Goal: Browse casually

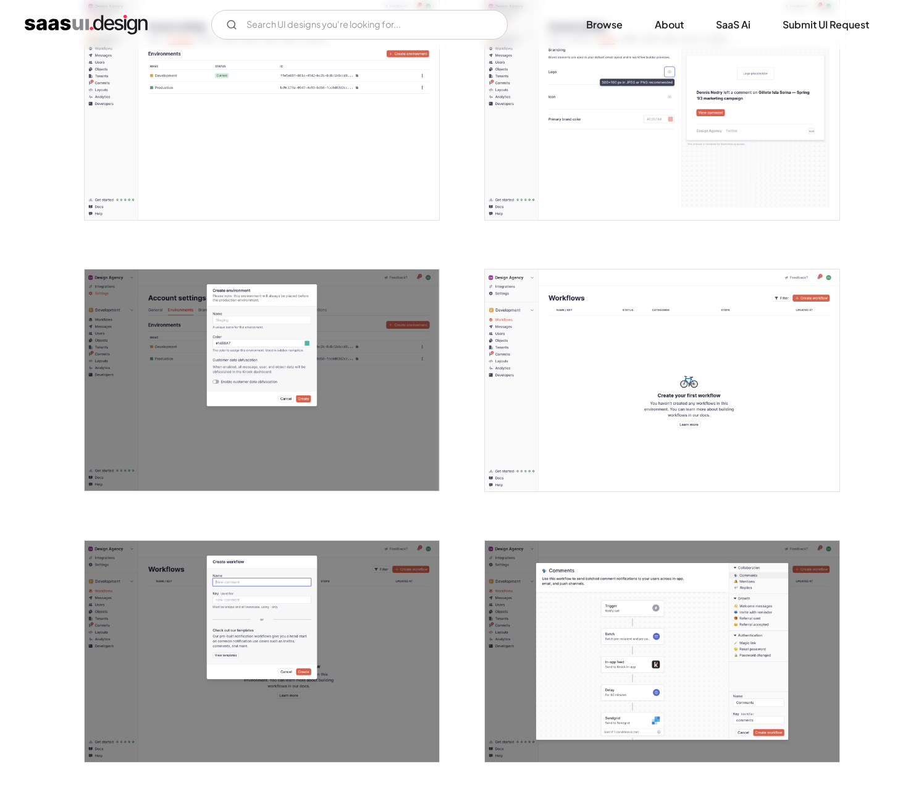
scroll to position [1919, 0]
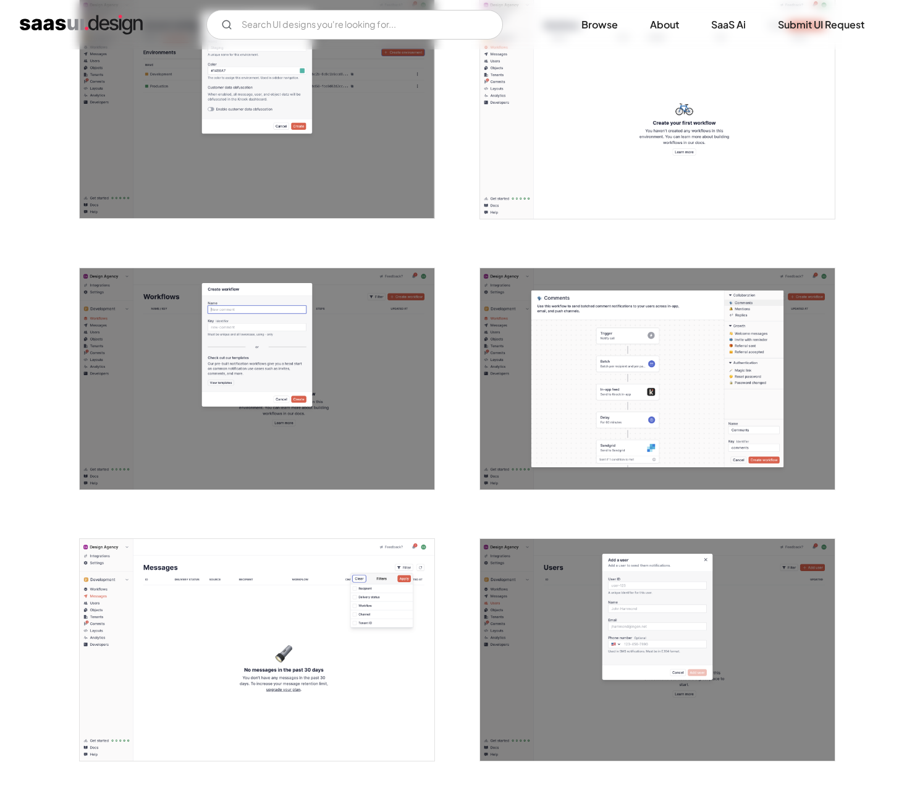
click at [546, 360] on img "open lightbox" at bounding box center [657, 379] width 355 height 222
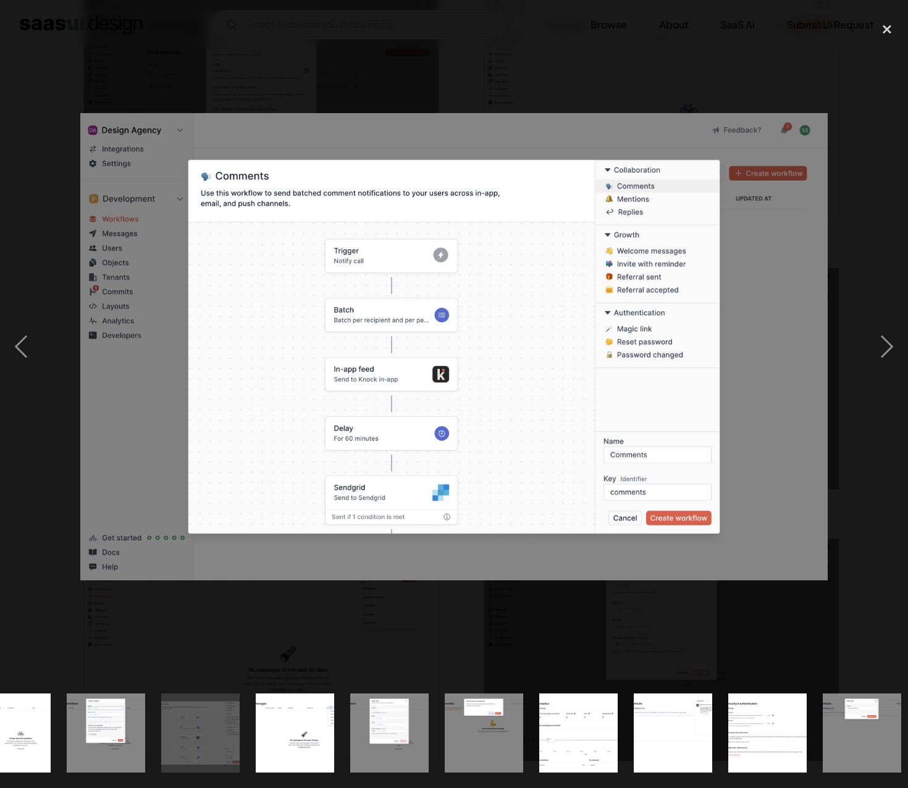
scroll to position [0, 1282]
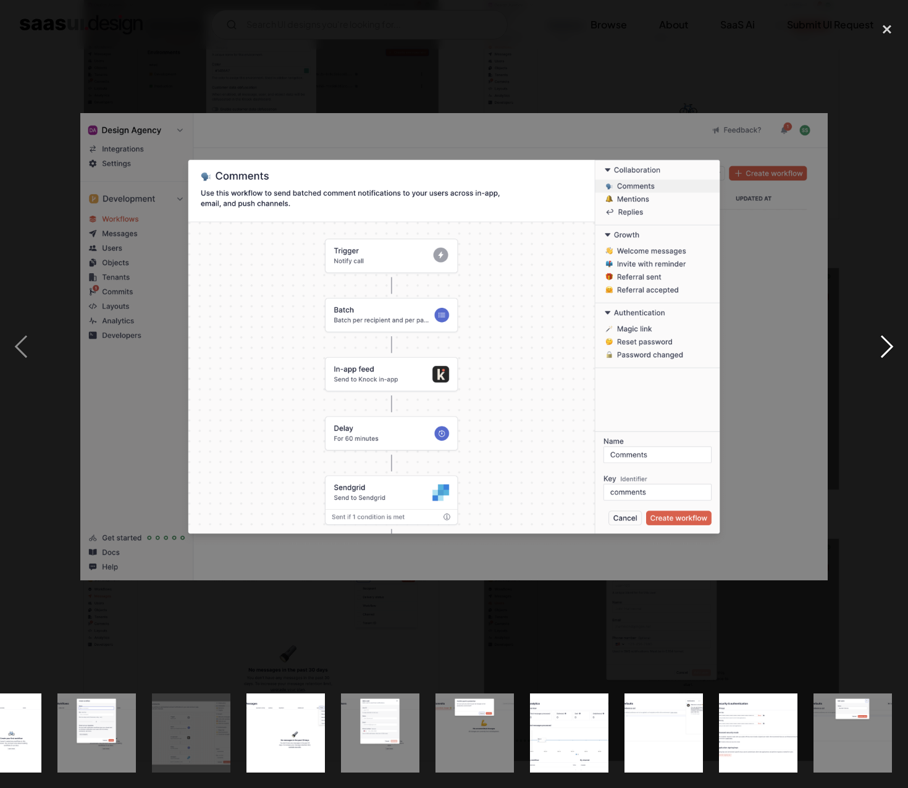
click at [892, 342] on div "next image" at bounding box center [887, 347] width 42 height 662
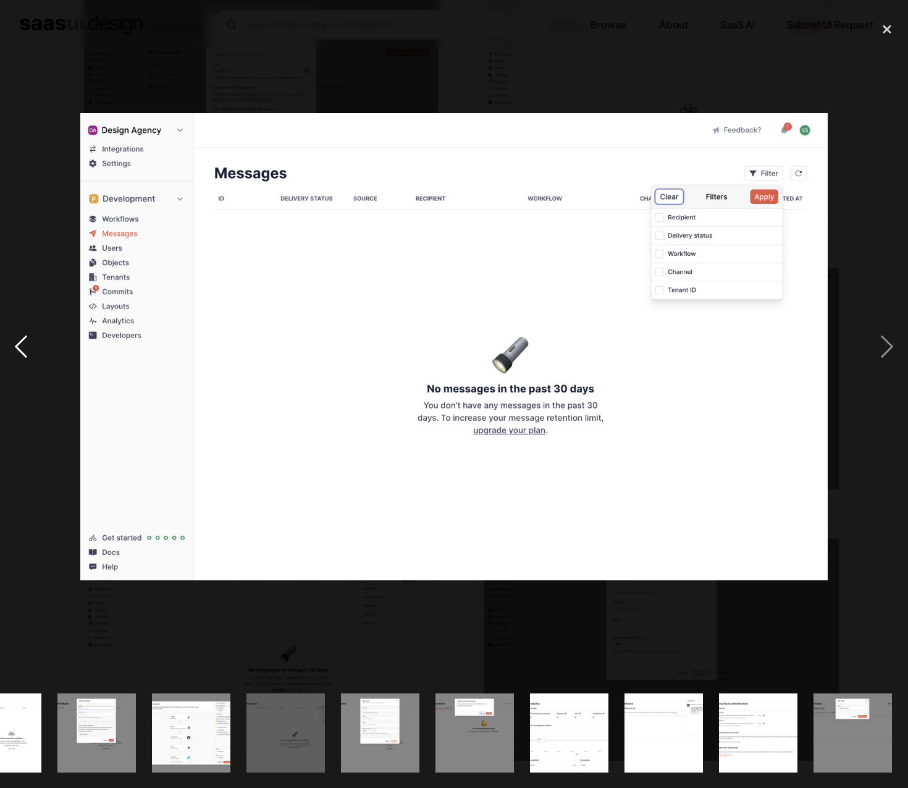
click at [21, 340] on div "previous image" at bounding box center [21, 347] width 42 height 662
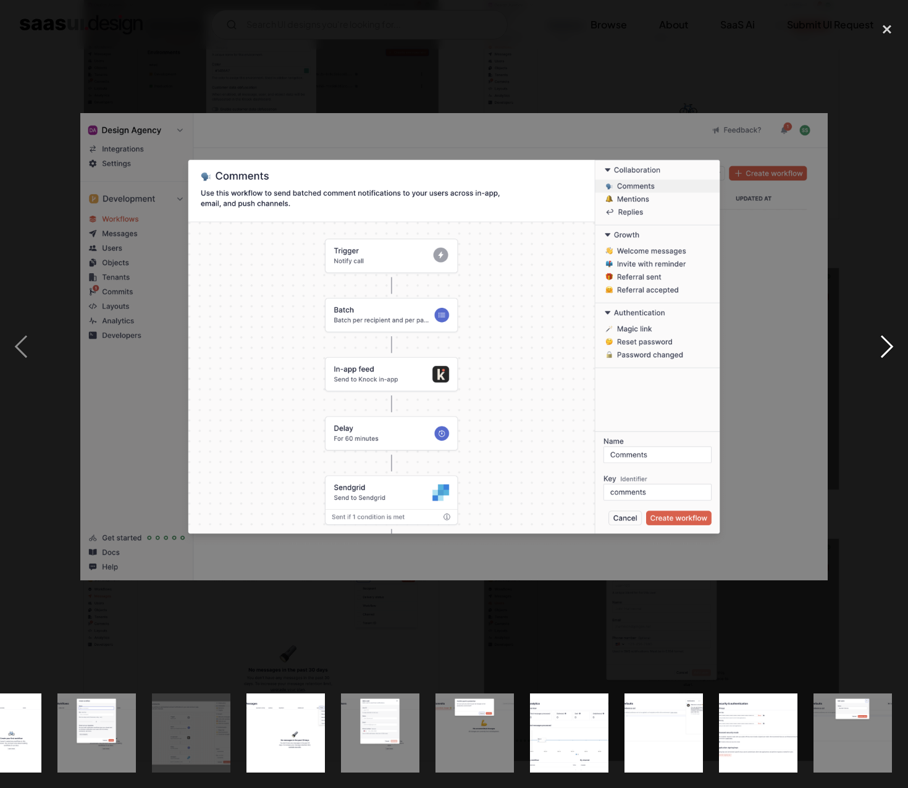
click at [892, 353] on div "next image" at bounding box center [887, 347] width 42 height 662
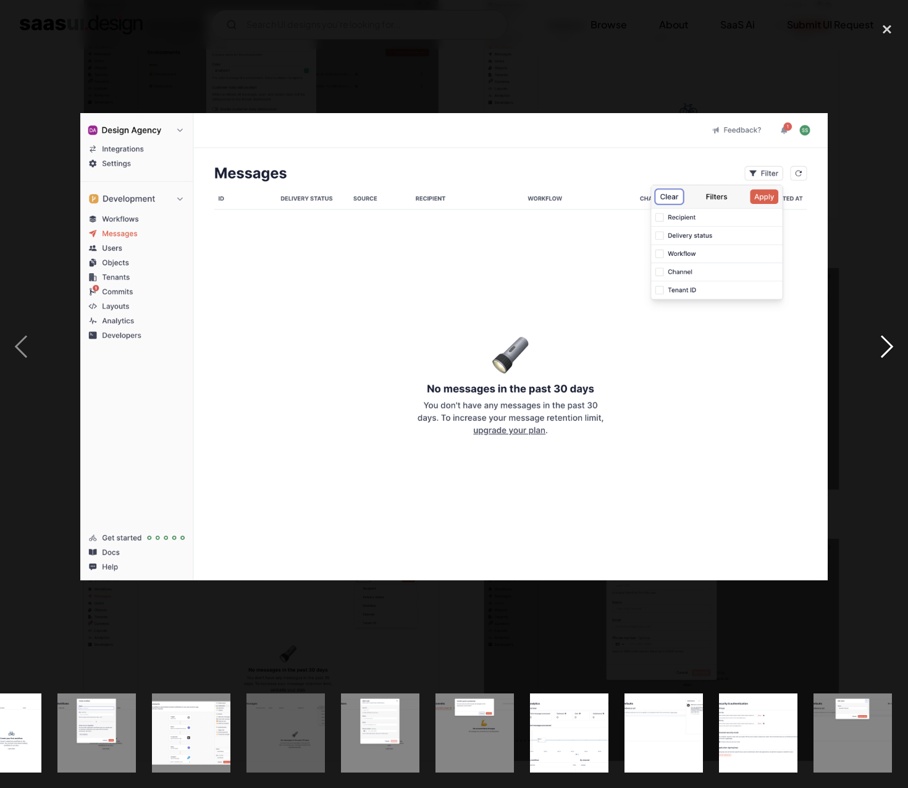
click at [892, 353] on div "next image" at bounding box center [887, 347] width 42 height 662
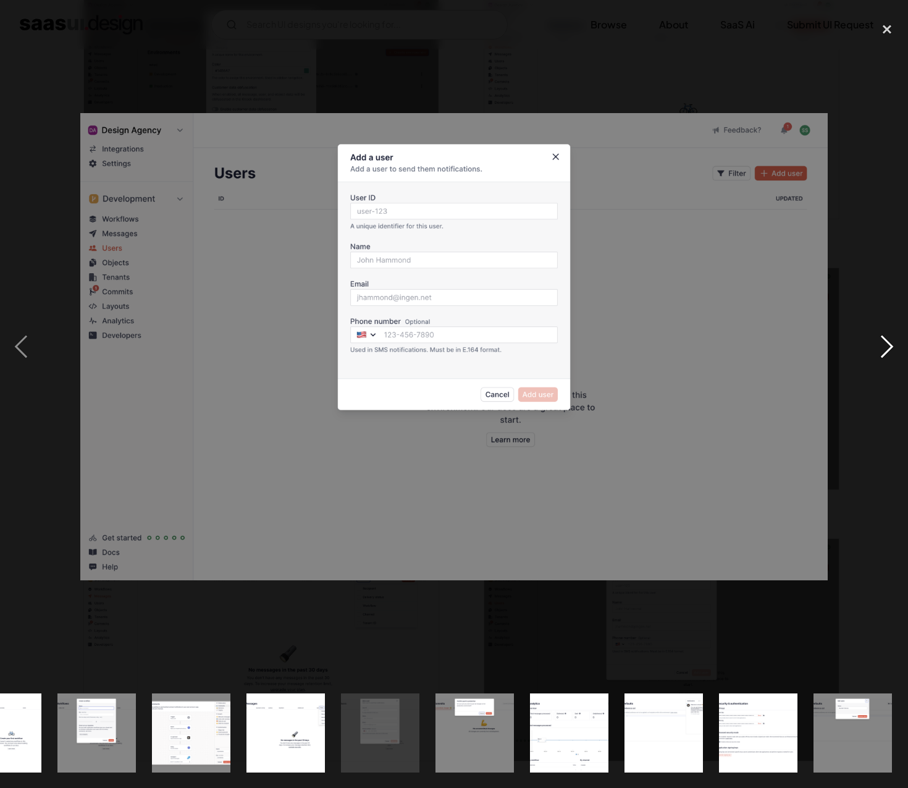
click at [892, 353] on div "next image" at bounding box center [887, 347] width 42 height 662
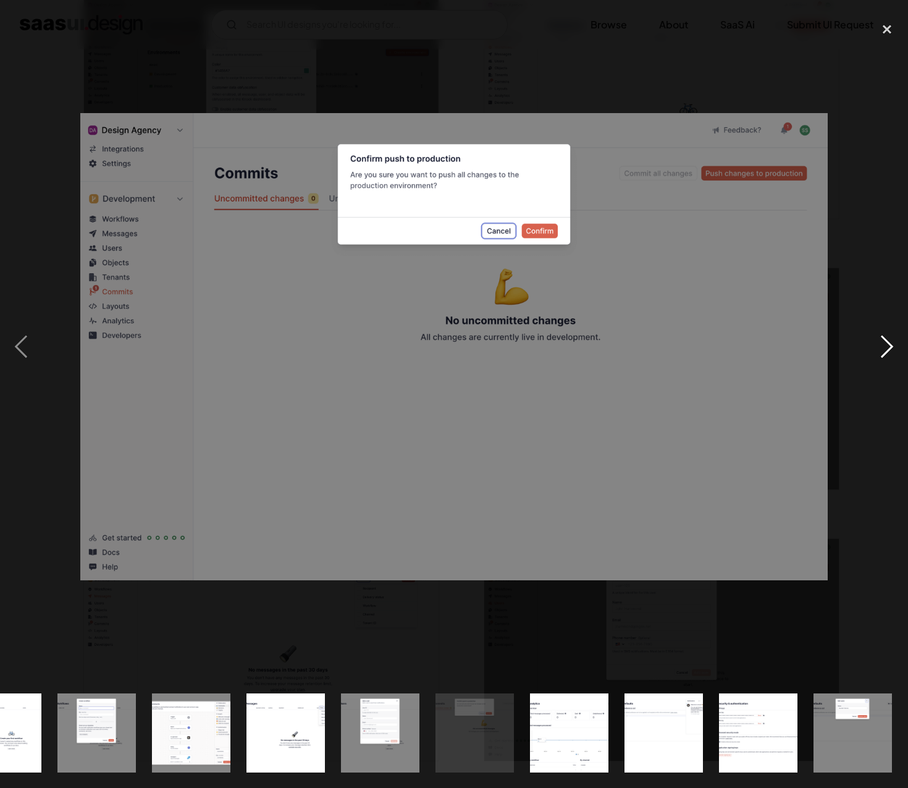
click at [892, 353] on div "next image" at bounding box center [887, 347] width 42 height 662
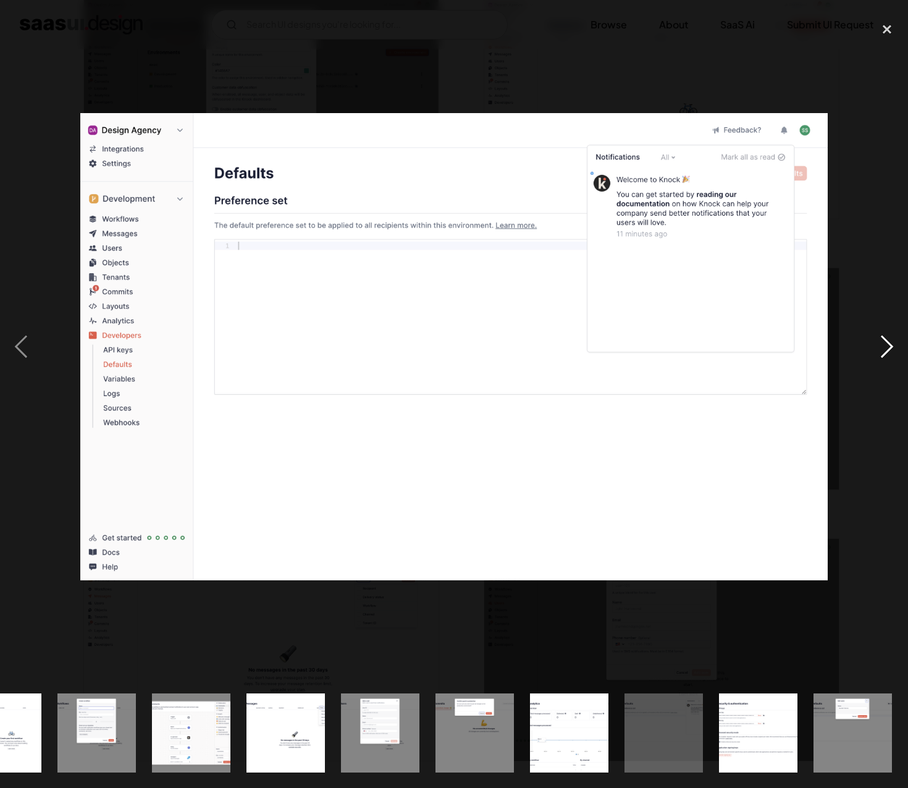
click at [892, 353] on div "next image" at bounding box center [887, 347] width 42 height 662
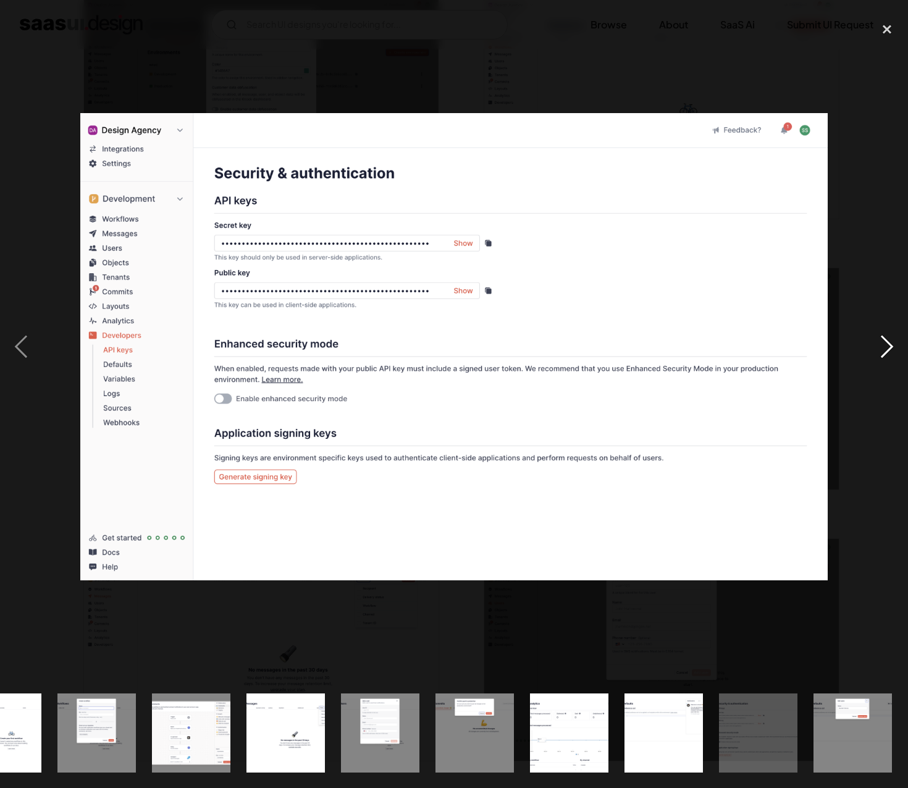
click at [892, 353] on div "next image" at bounding box center [887, 347] width 42 height 662
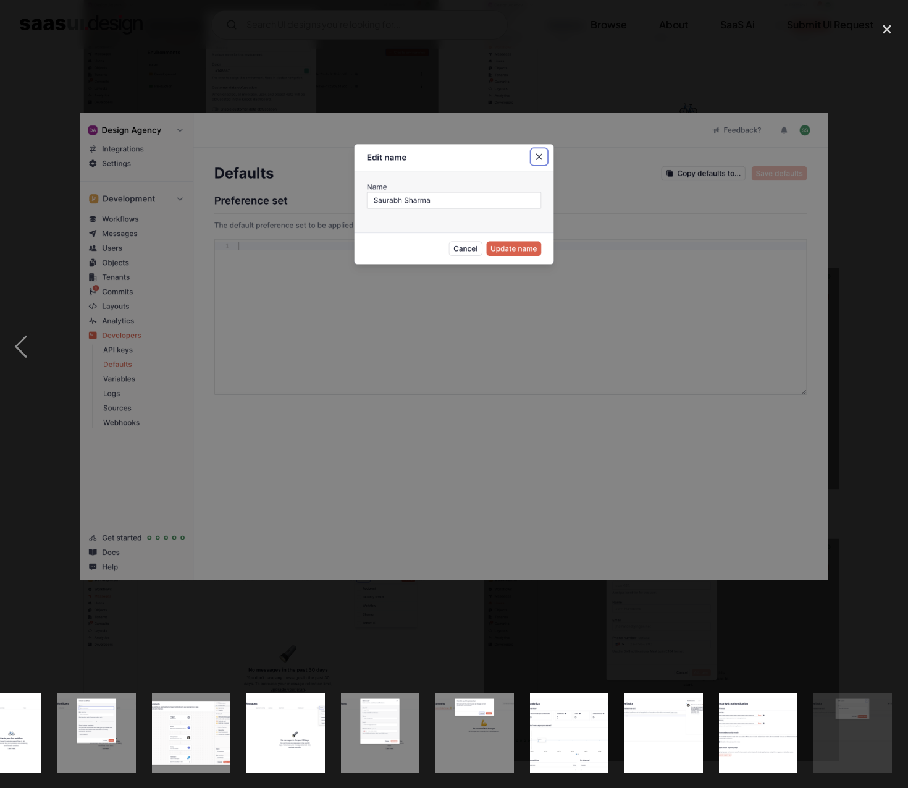
click at [892, 353] on div "next image" at bounding box center [887, 347] width 42 height 662
click at [892, 444] on div "next image" at bounding box center [887, 347] width 42 height 662
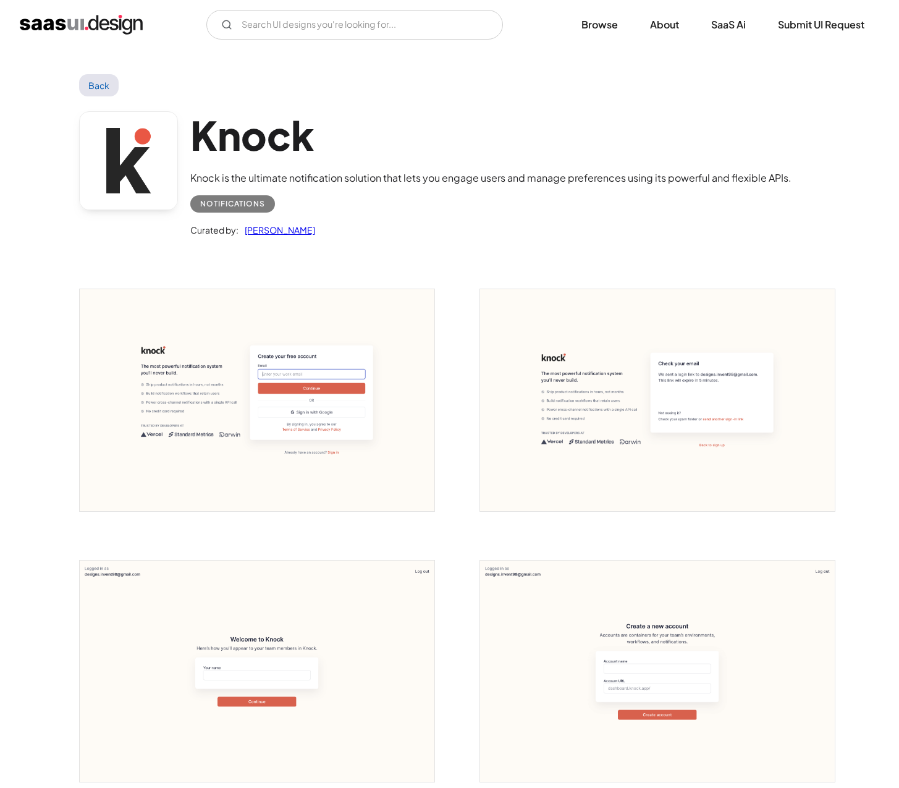
click at [87, 25] on img "home" at bounding box center [81, 25] width 123 height 20
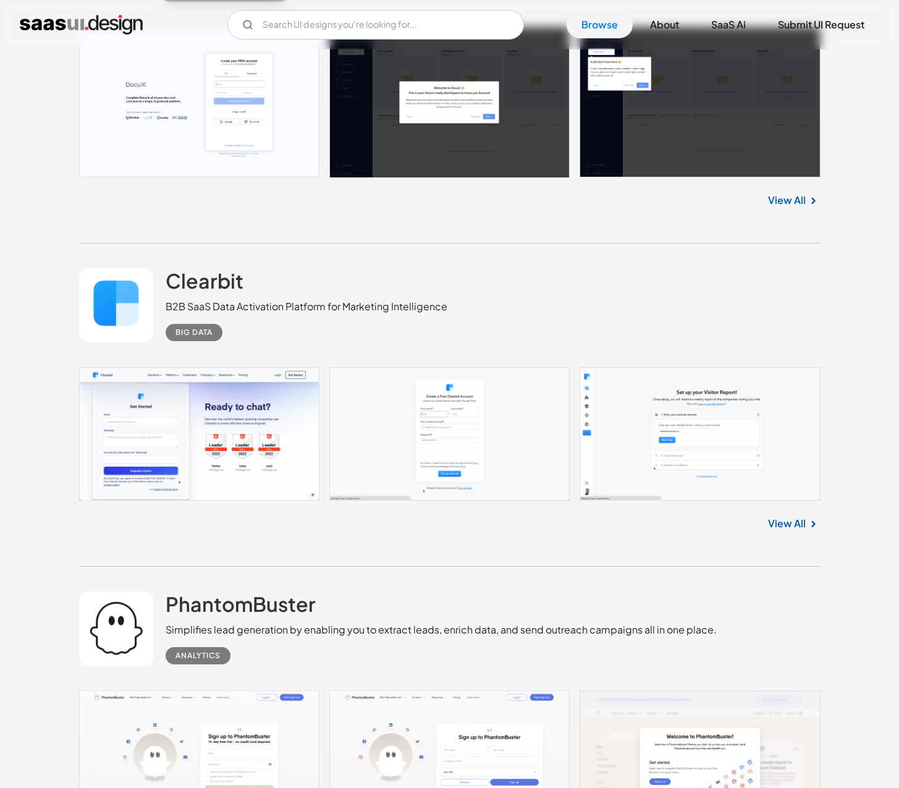
scroll to position [2096, 0]
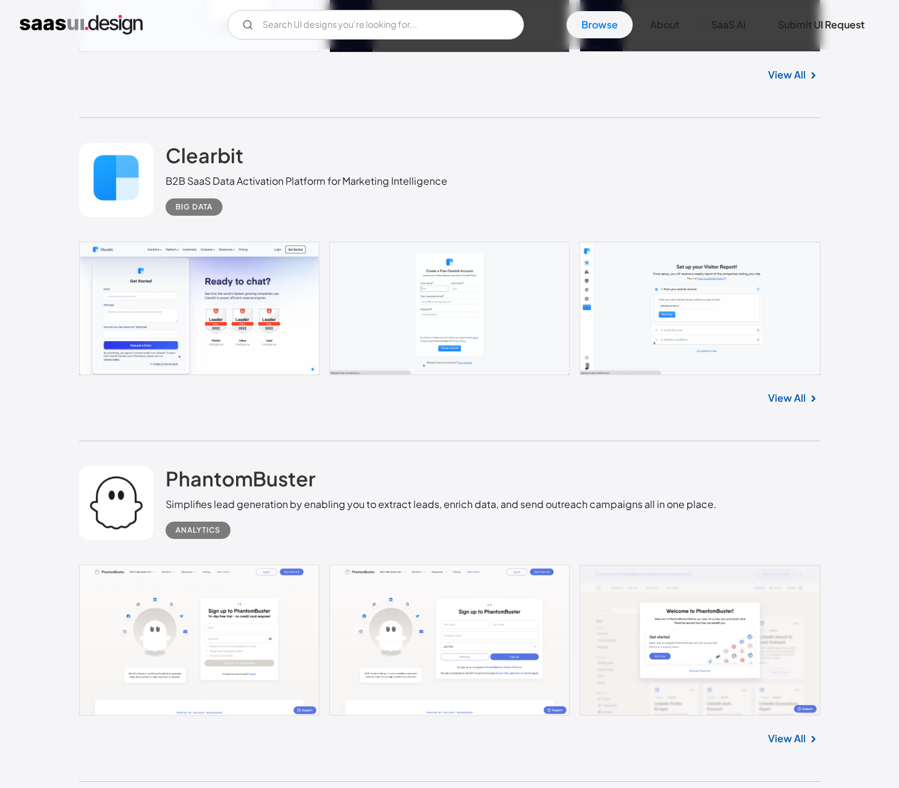
click at [769, 282] on link at bounding box center [450, 308] width 742 height 133
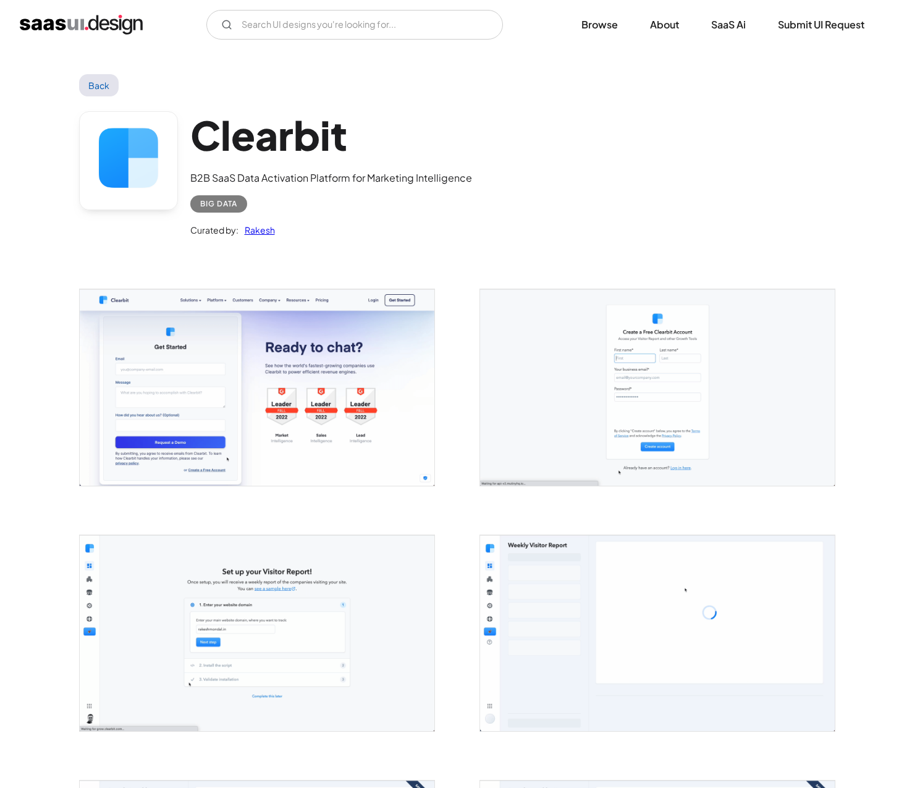
click at [699, 353] on img "open lightbox" at bounding box center [657, 387] width 355 height 196
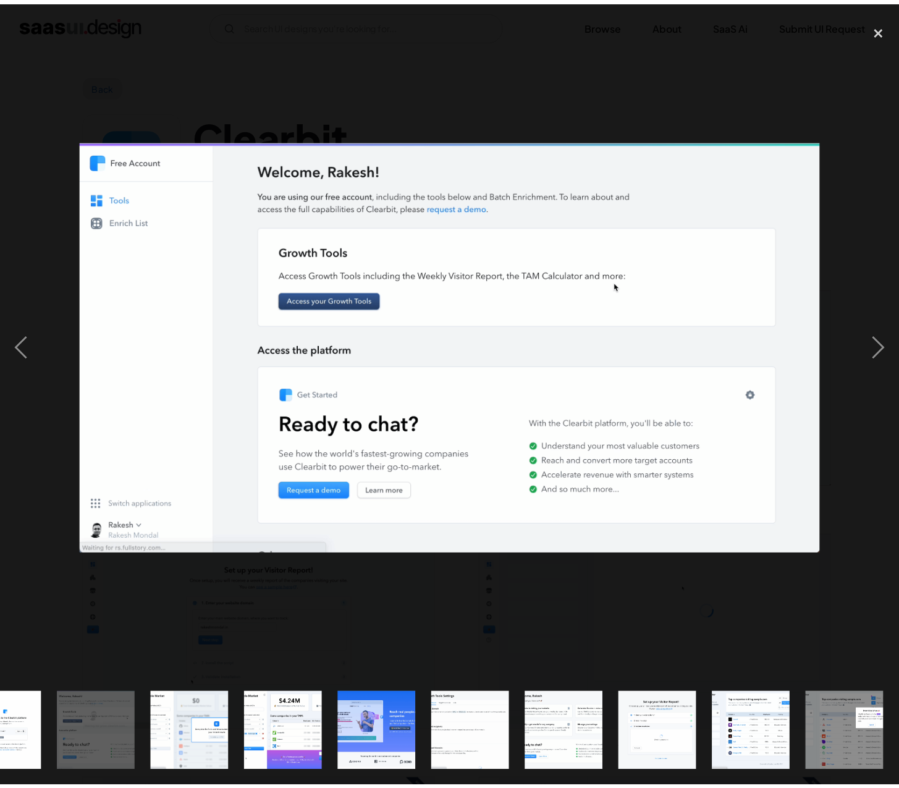
scroll to position [0, 810]
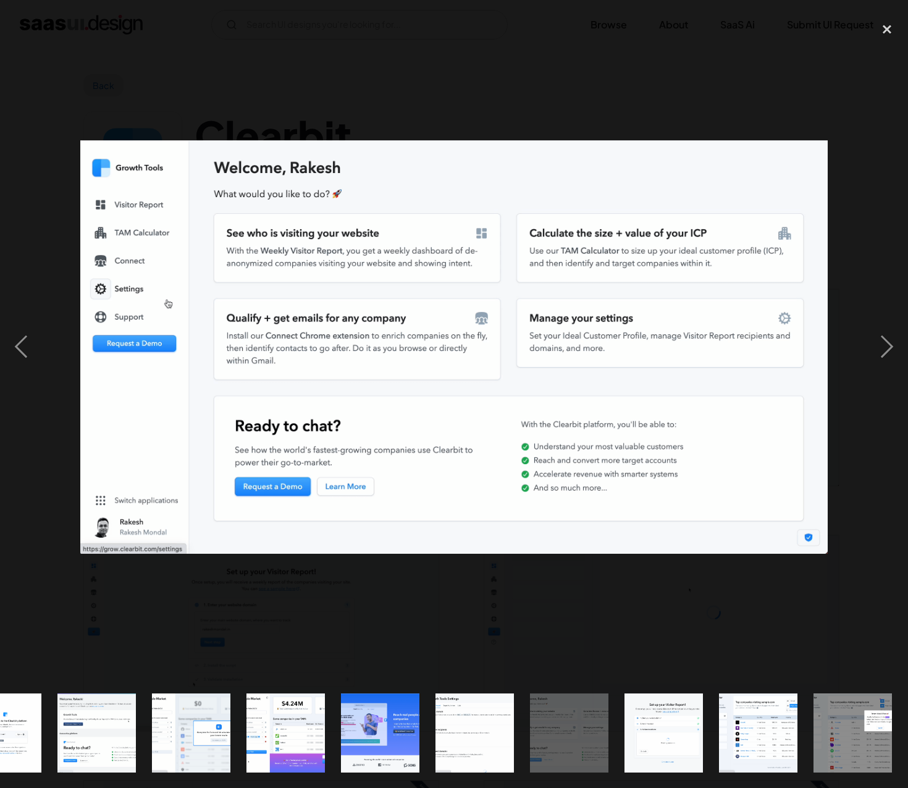
click at [622, 133] on div at bounding box center [454, 347] width 908 height 662
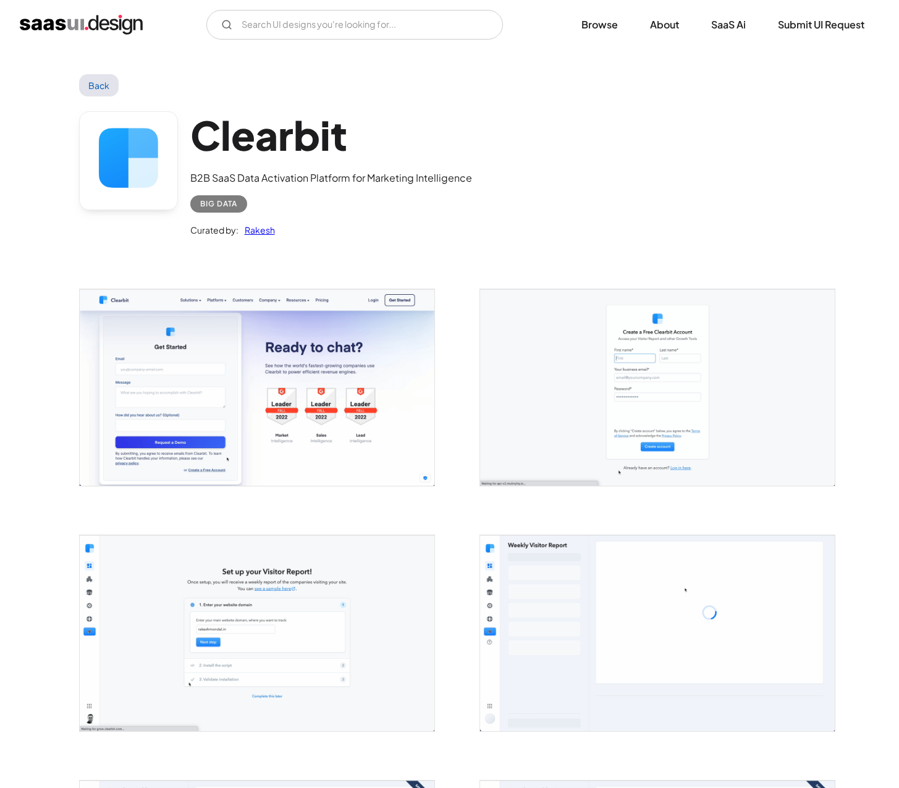
scroll to position [0, 0]
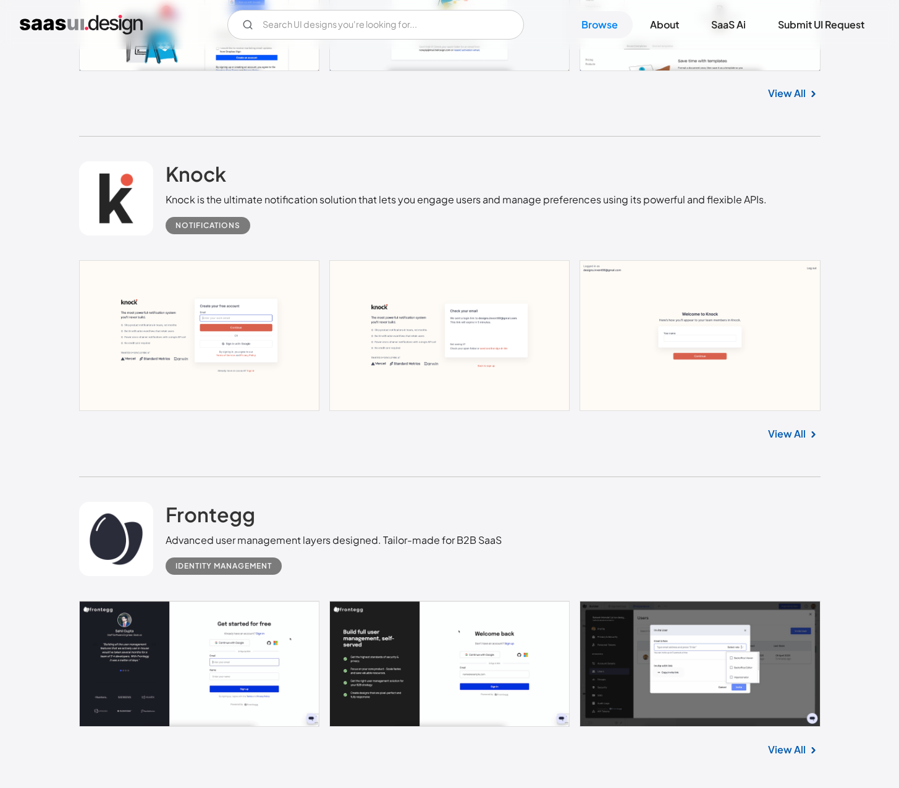
scroll to position [30942, 0]
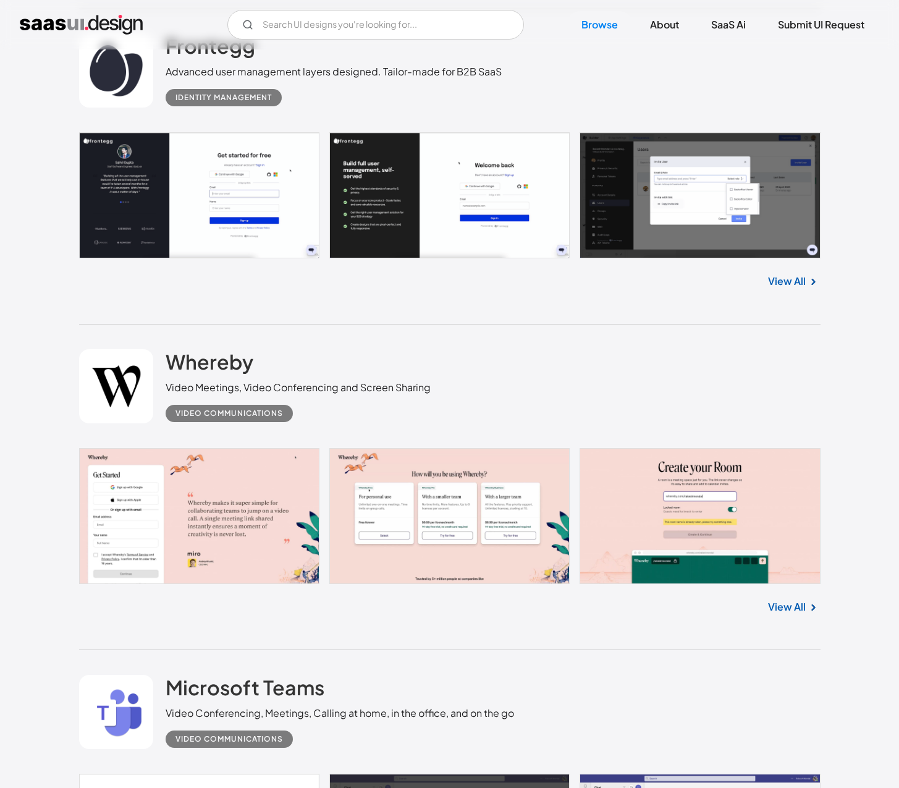
click at [717, 448] on link at bounding box center [450, 516] width 742 height 136
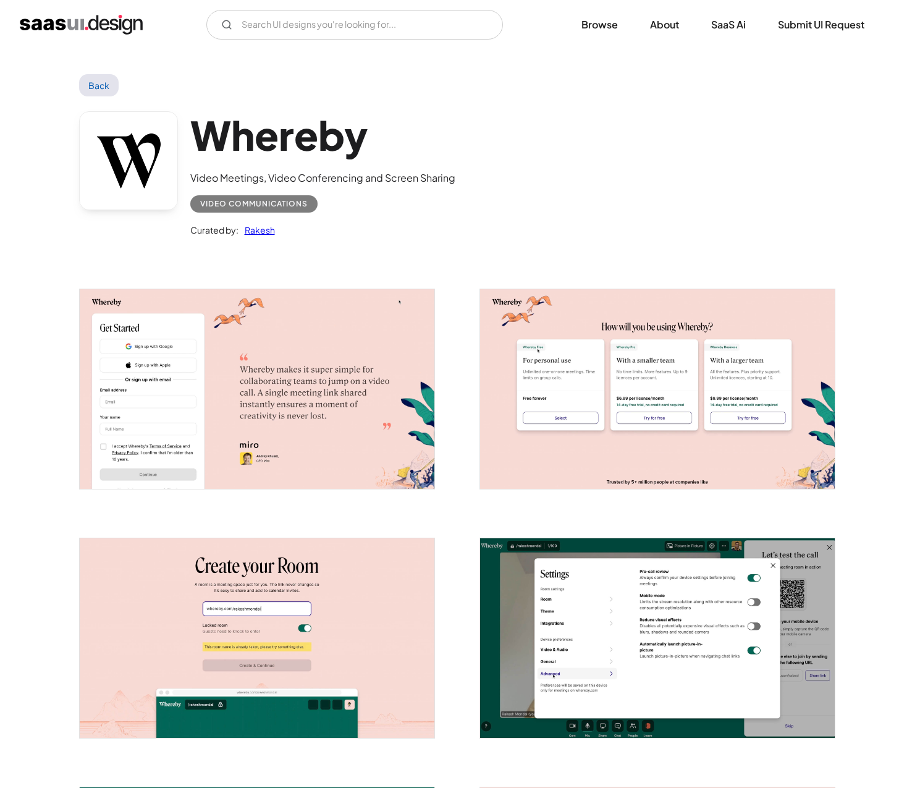
click at [706, 409] on img "open lightbox" at bounding box center [657, 389] width 355 height 200
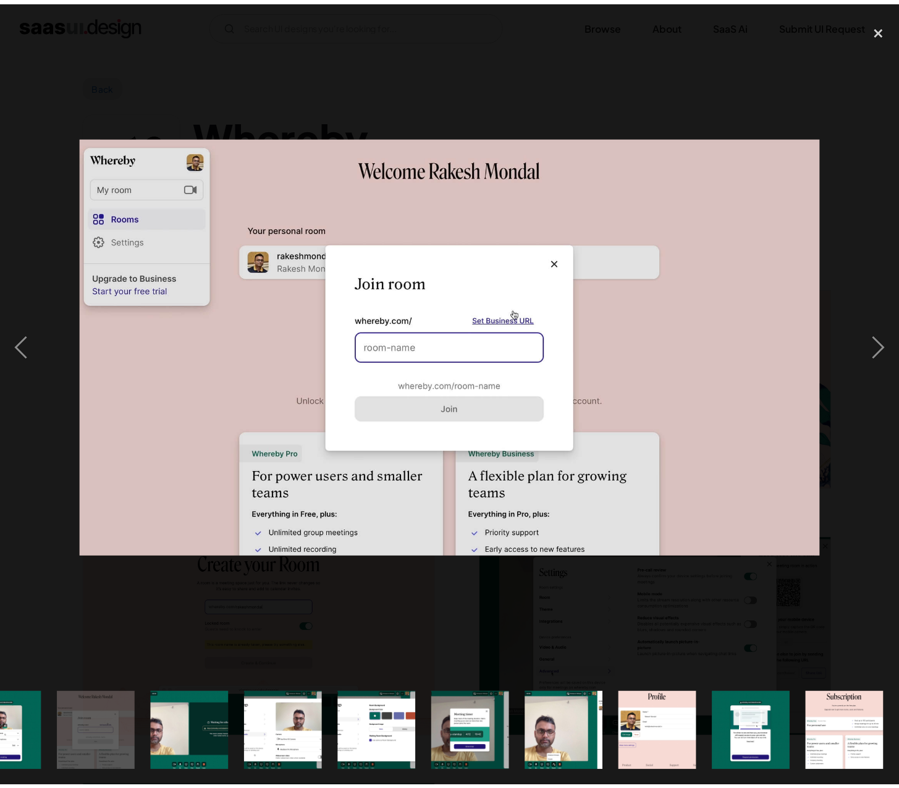
scroll to position [0, 810]
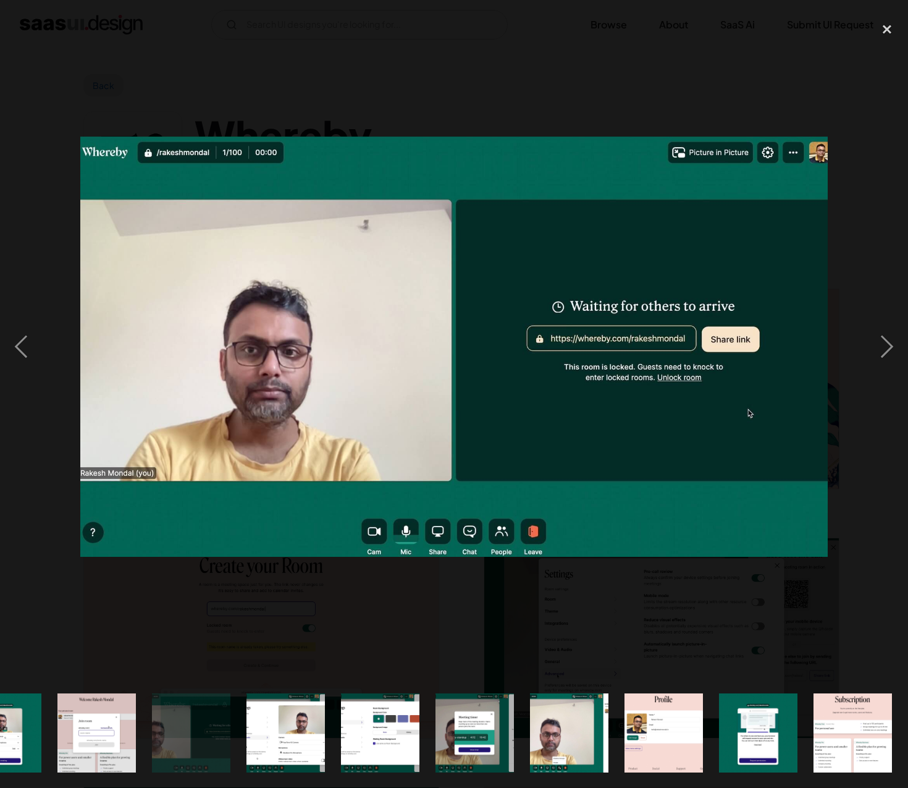
click at [472, 17] on div at bounding box center [454, 347] width 908 height 662
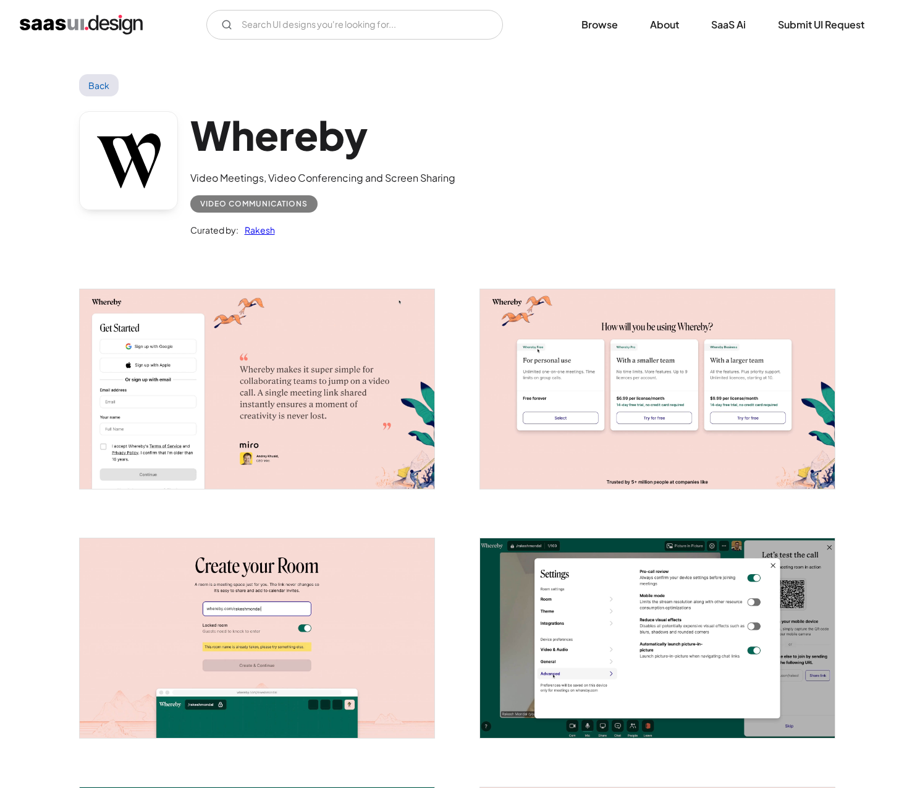
scroll to position [0, 0]
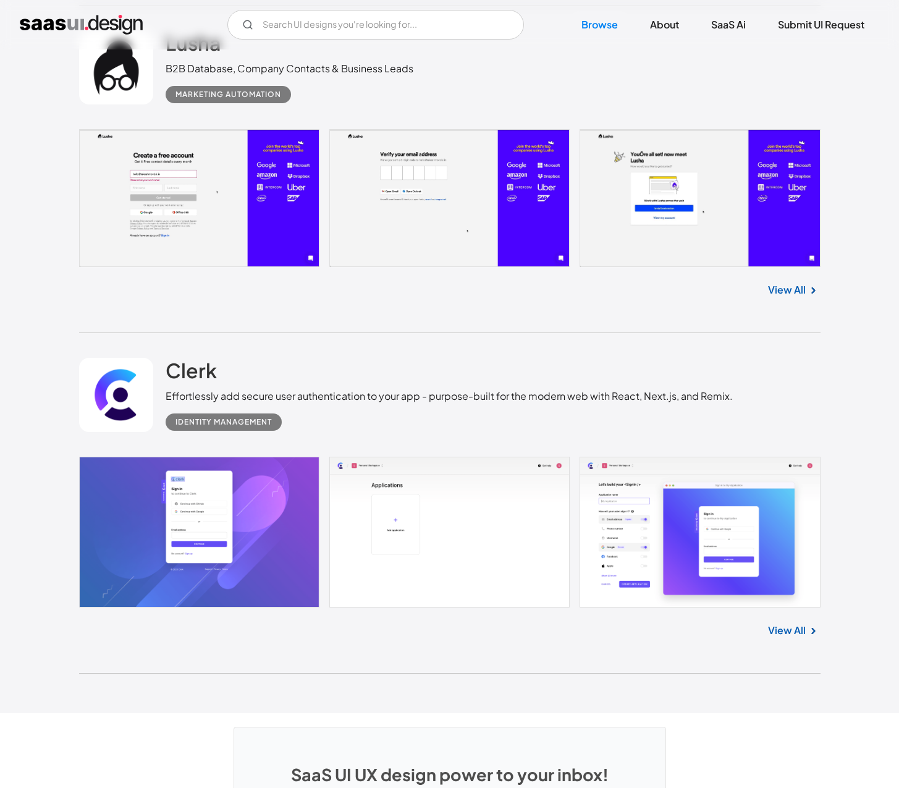
scroll to position [32725, 0]
